Goal: Task Accomplishment & Management: Use online tool/utility

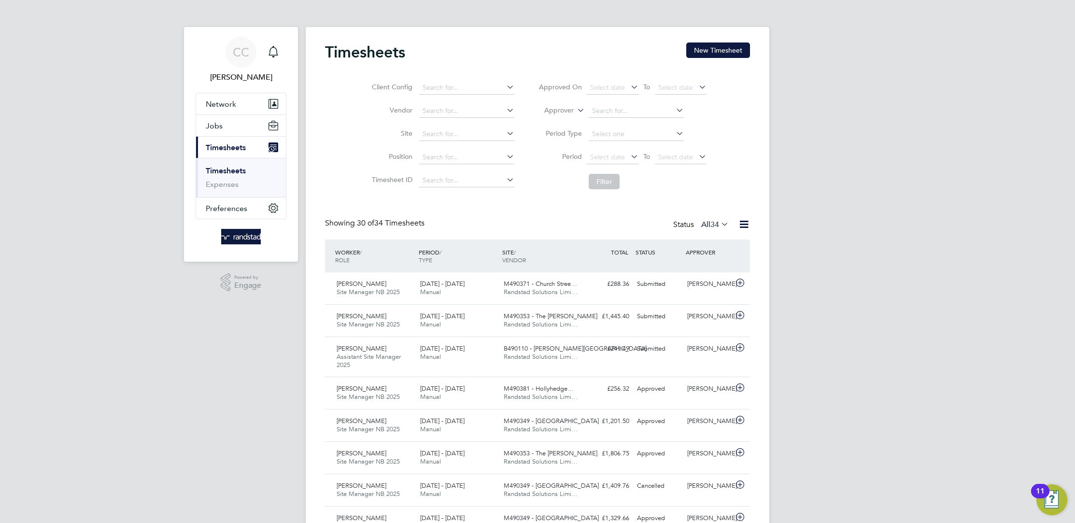
drag, startPoint x: 392, startPoint y: 163, endPoint x: 1023, endPoint y: 201, distance: 632.2
